Goal: Check status: Check status

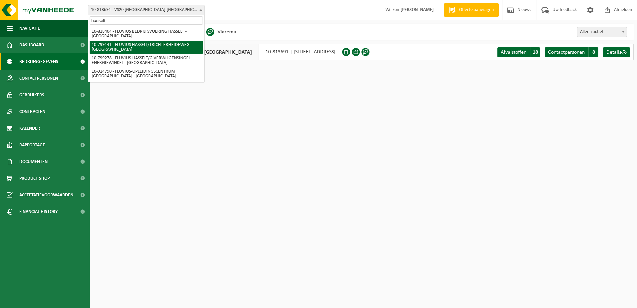
type input "hasselt"
select select "33188"
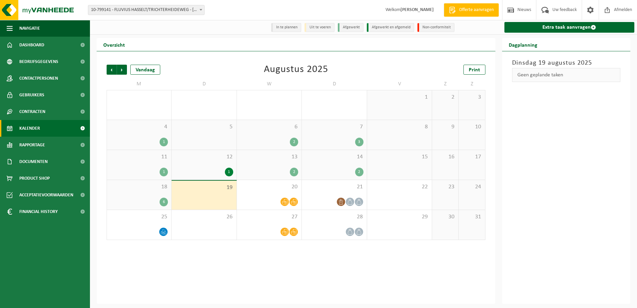
click at [354, 129] on span "7" at bounding box center [334, 126] width 58 height 7
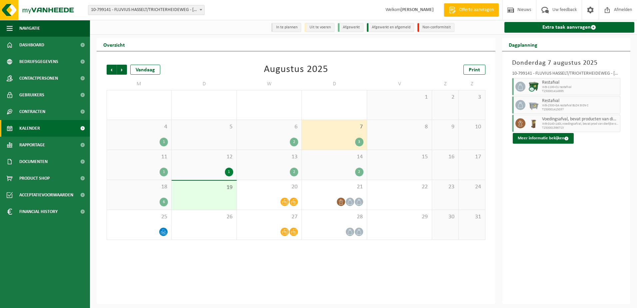
click at [146, 165] on div "11 1" at bounding box center [139, 165] width 64 height 30
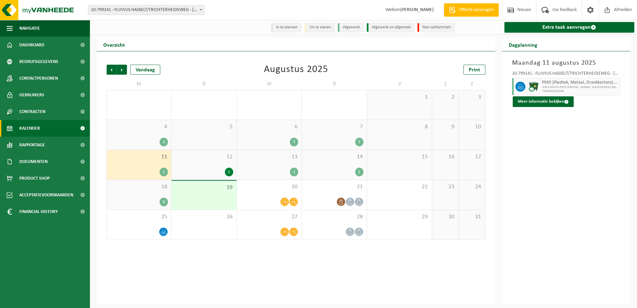
click at [200, 156] on span "12" at bounding box center [204, 156] width 58 height 7
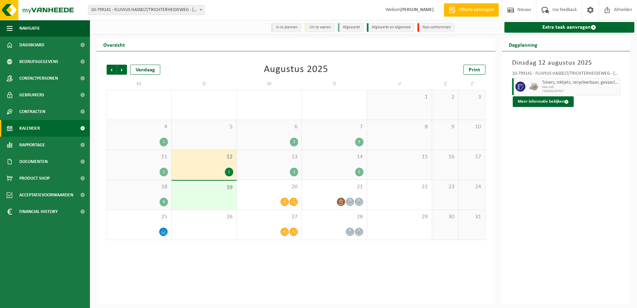
click at [275, 162] on div "13 2" at bounding box center [269, 165] width 65 height 30
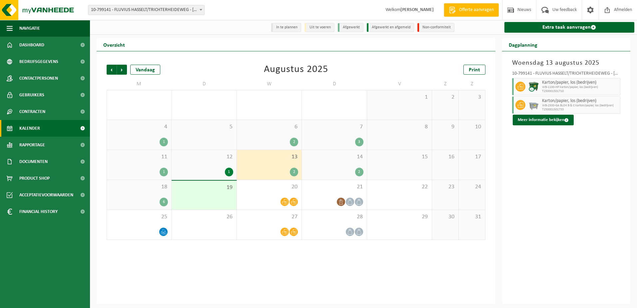
click at [335, 159] on span "14" at bounding box center [334, 156] width 58 height 7
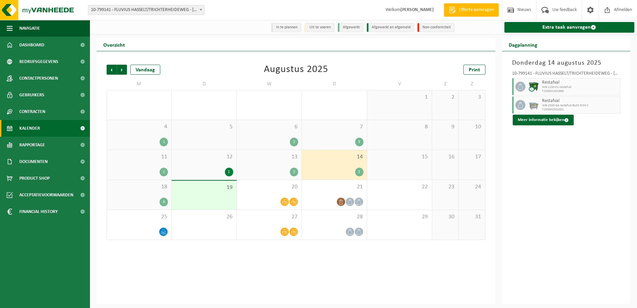
click at [141, 190] on span "18" at bounding box center [139, 186] width 58 height 7
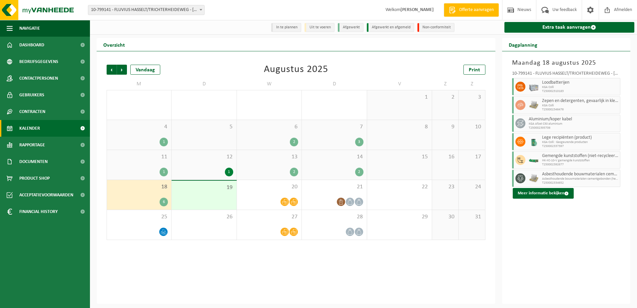
click at [144, 201] on div "6" at bounding box center [139, 202] width 58 height 9
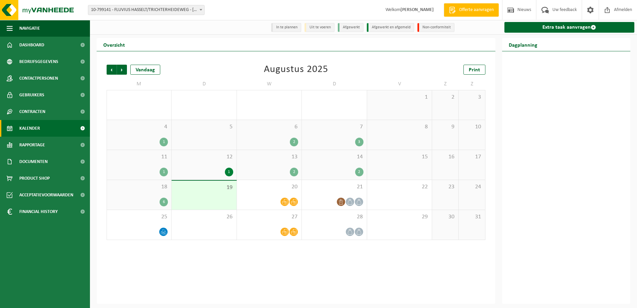
click at [155, 196] on div "18 6" at bounding box center [139, 195] width 64 height 30
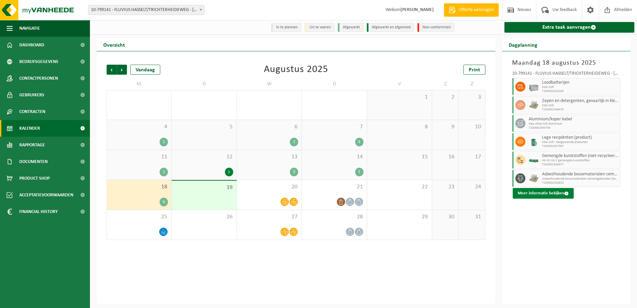
click at [559, 196] on button "Meer informatie bekijken" at bounding box center [543, 193] width 61 height 11
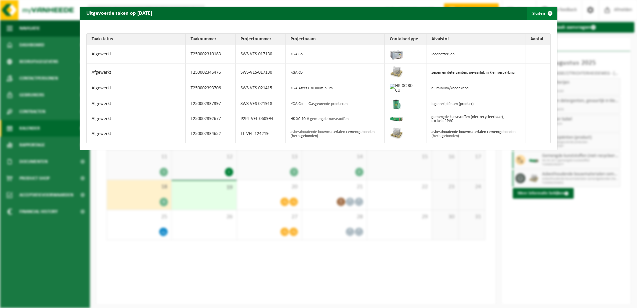
click at [548, 13] on span "button" at bounding box center [549, 13] width 13 height 13
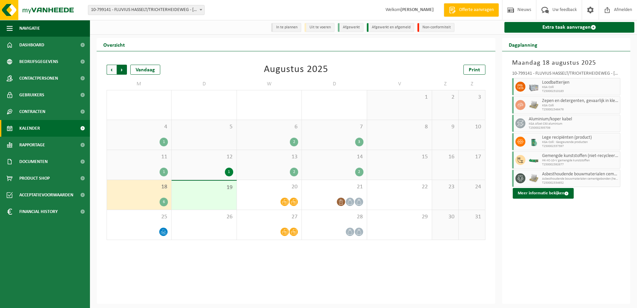
click at [109, 70] on span "Vorige" at bounding box center [112, 70] width 10 height 10
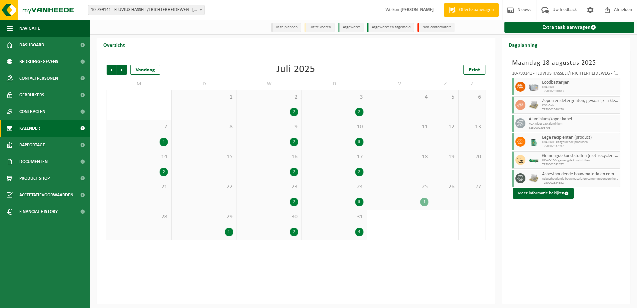
click at [215, 222] on div "29 1" at bounding box center [204, 225] width 65 height 30
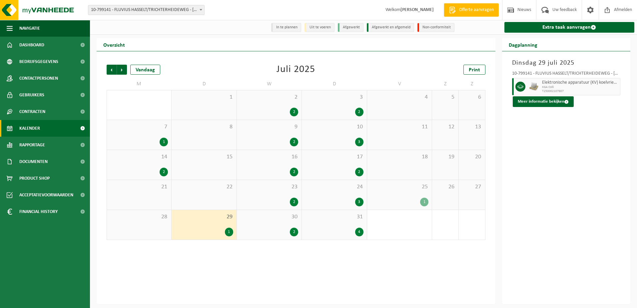
click at [258, 220] on span "30" at bounding box center [269, 216] width 58 height 7
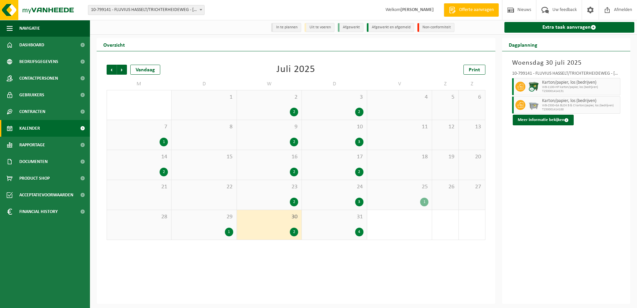
click at [331, 220] on span "31" at bounding box center [334, 216] width 58 height 7
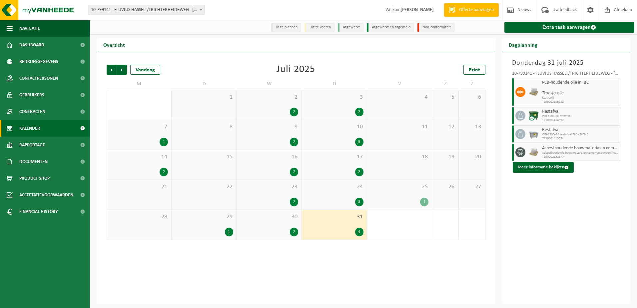
click at [198, 11] on span at bounding box center [201, 9] width 7 height 9
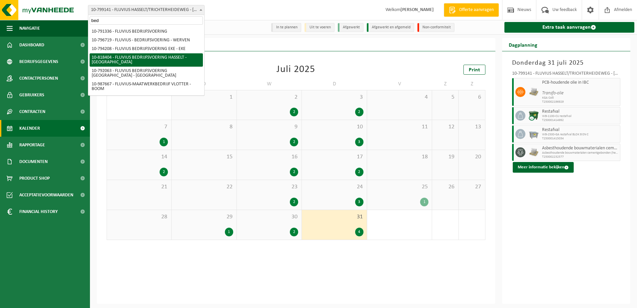
type input "bed"
select select "39062"
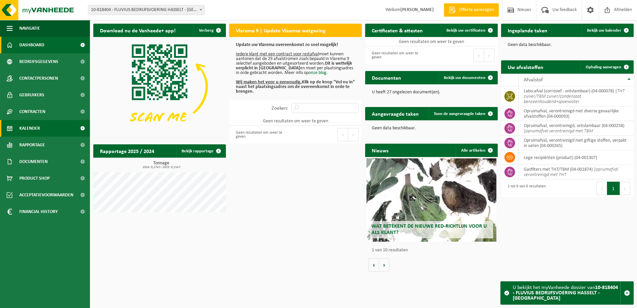
click at [32, 126] on span "Kalender" at bounding box center [29, 128] width 21 height 17
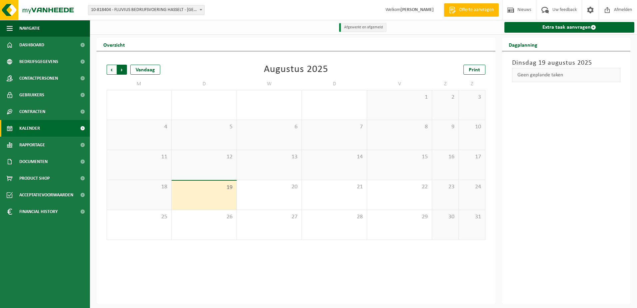
click at [113, 71] on span "Vorige" at bounding box center [112, 70] width 10 height 10
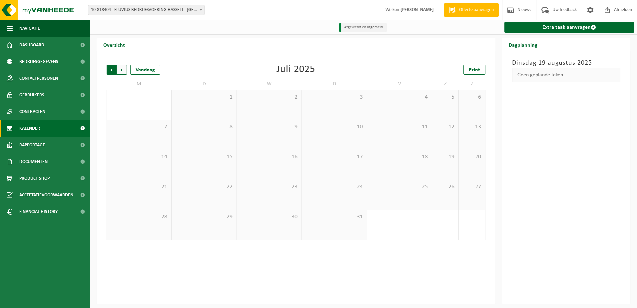
click at [125, 69] on span "Volgende" at bounding box center [122, 70] width 10 height 10
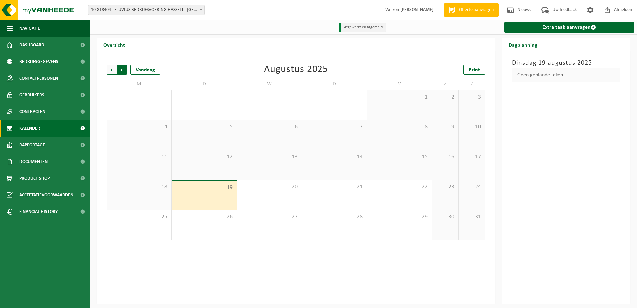
click at [110, 70] on span "Vorige" at bounding box center [112, 70] width 10 height 10
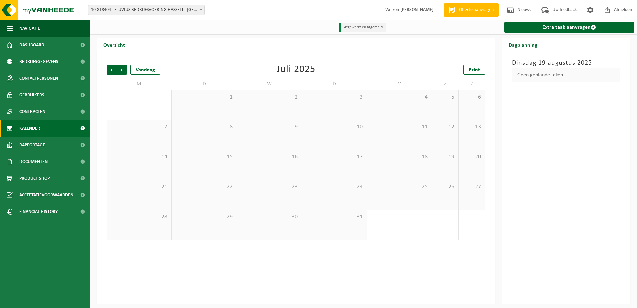
click at [110, 70] on span "Vorige" at bounding box center [112, 70] width 10 height 10
click at [120, 70] on span "Volgende" at bounding box center [122, 70] width 10 height 10
